Goal: Information Seeking & Learning: Learn about a topic

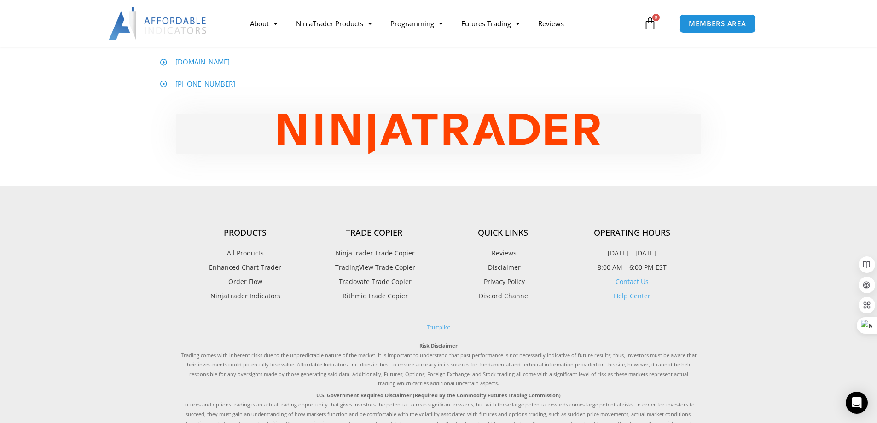
scroll to position [690, 0]
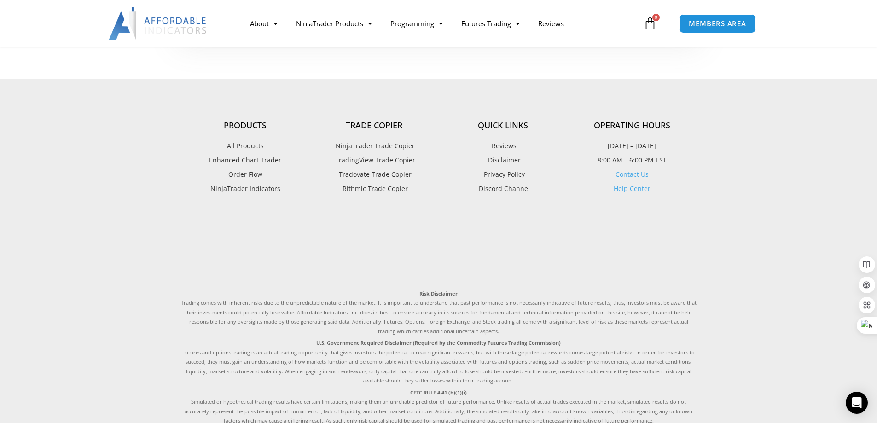
click at [374, 152] on span "NinjaTrader Trade Copier" at bounding box center [373, 146] width 81 height 12
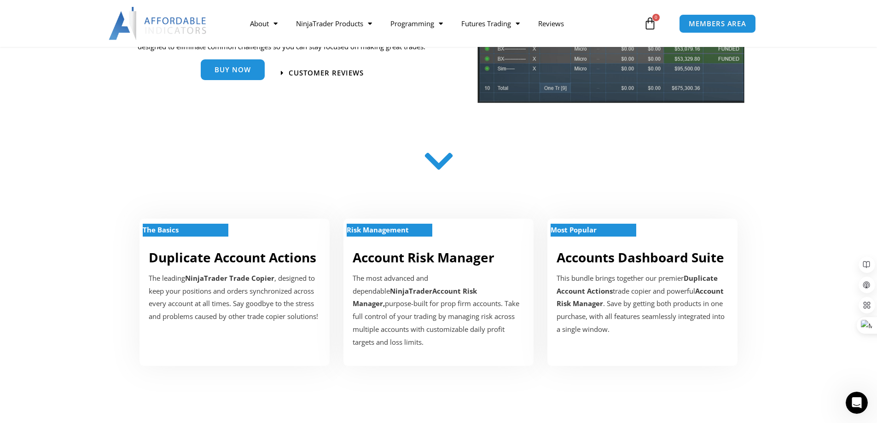
click at [256, 76] on link "Buy Now" at bounding box center [233, 69] width 64 height 21
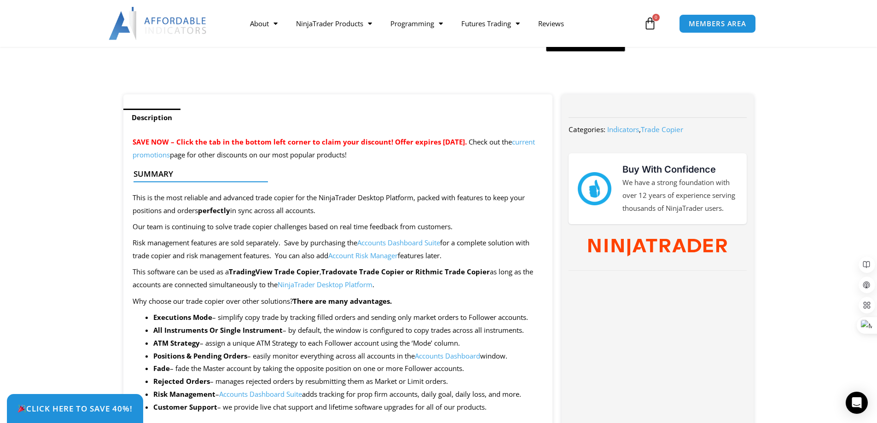
scroll to position [322, 0]
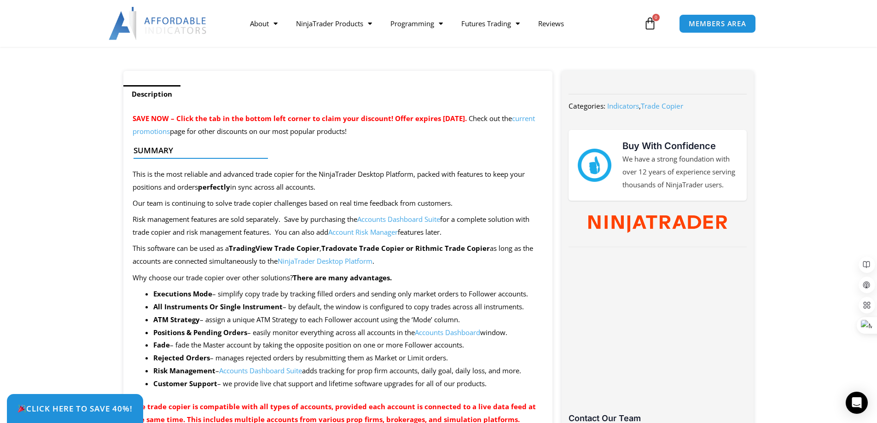
click at [393, 234] on link "Account Risk Manager" at bounding box center [362, 231] width 69 height 9
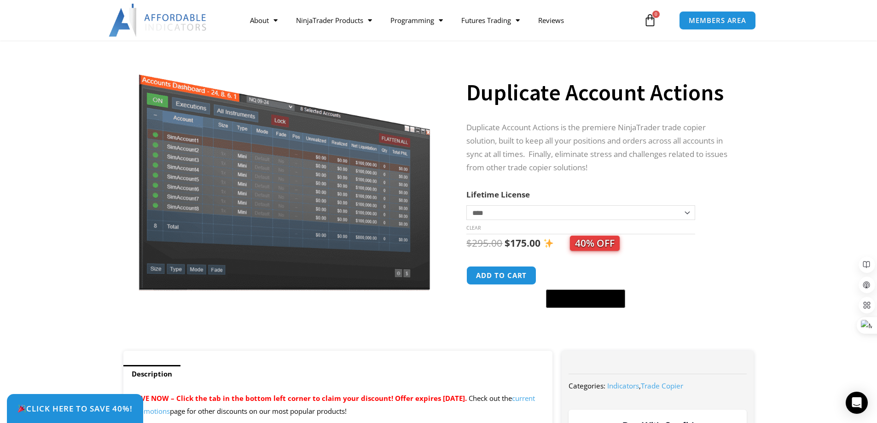
scroll to position [46, 0]
